Goal: Information Seeking & Learning: Check status

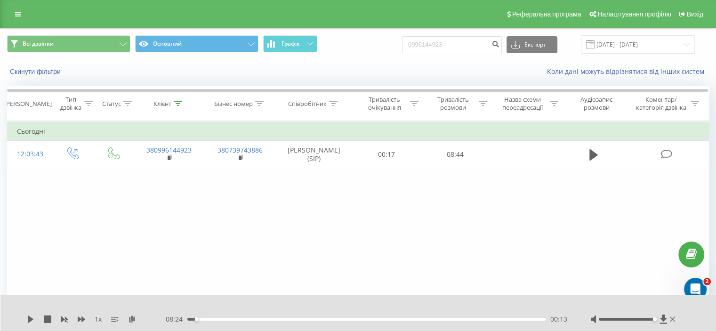
click at [449, 46] on input "0996144923" at bounding box center [452, 44] width 100 height 17
type input "0960020291"
click at [499, 44] on icon "submit" at bounding box center [495, 43] width 8 height 6
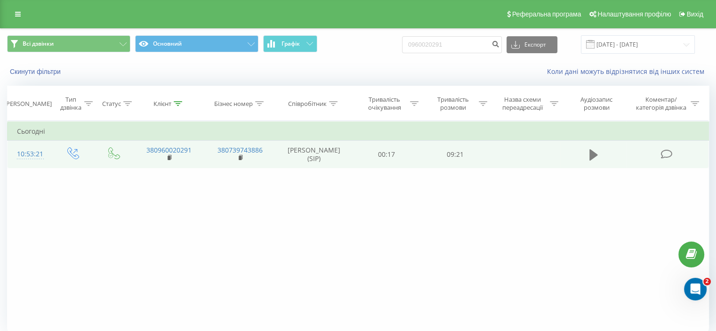
click at [589, 150] on icon at bounding box center [593, 154] width 8 height 13
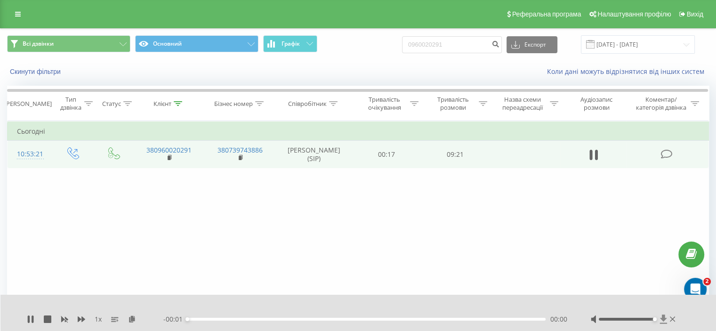
drag, startPoint x: 628, startPoint y: 320, endPoint x: 660, endPoint y: 323, distance: 32.2
click at [660, 323] on div at bounding box center [634, 318] width 87 height 9
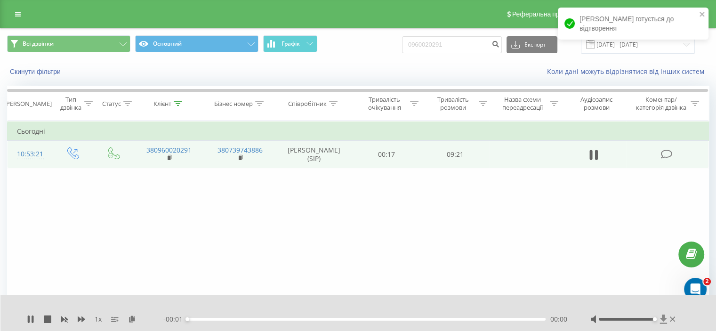
click at [661, 321] on icon at bounding box center [663, 318] width 8 height 9
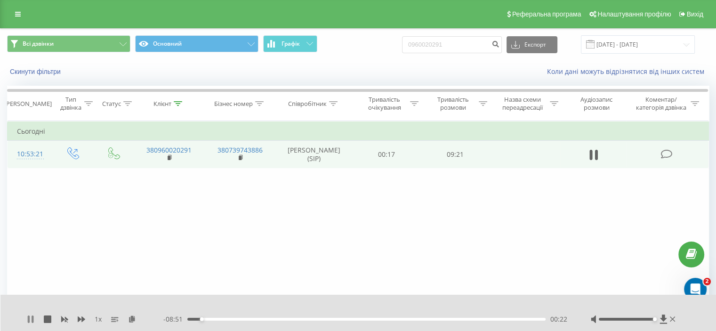
click at [28, 319] on icon at bounding box center [29, 319] width 2 height 8
